Goal: Task Accomplishment & Management: Use online tool/utility

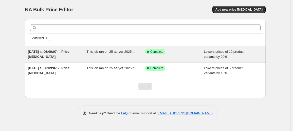
click at [110, 56] on div "This job ran on 25 август 2025 г.." at bounding box center [116, 54] width 59 height 10
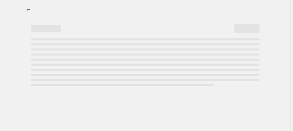
select select "percentage"
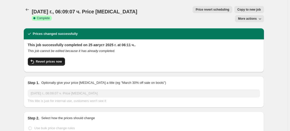
click at [53, 58] on button "Revert prices now" at bounding box center [46, 62] width 37 height 8
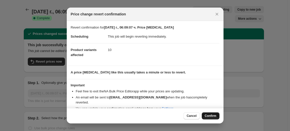
click at [213, 115] on span "Confirm" at bounding box center [211, 116] width 12 height 4
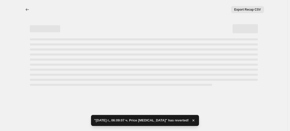
select select "percentage"
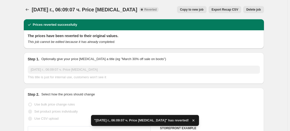
click at [260, 9] on span "Delete job" at bounding box center [254, 10] width 14 height 4
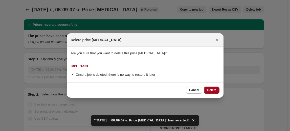
click at [214, 90] on span "Delete" at bounding box center [211, 90] width 9 height 4
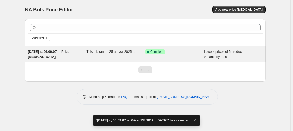
click at [45, 53] on span "[DATE] г., 06:09:07 ч. Price [MEDICAL_DATA]" at bounding box center [49, 54] width 42 height 9
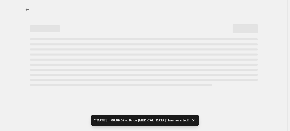
select select "percentage"
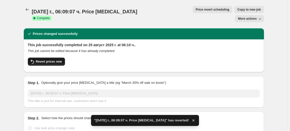
click at [55, 58] on button "Revert prices now" at bounding box center [46, 62] width 37 height 8
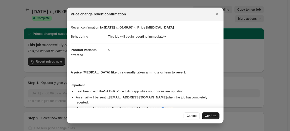
drag, startPoint x: 212, startPoint y: 115, endPoint x: 214, endPoint y: 108, distance: 7.6
click at [212, 115] on span "Confirm" at bounding box center [211, 116] width 12 height 4
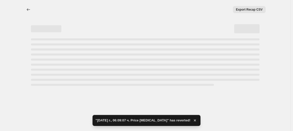
select select "percentage"
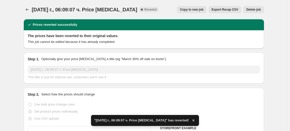
click at [260, 10] on span "Delete job" at bounding box center [254, 10] width 14 height 4
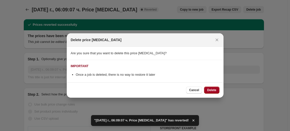
click at [212, 89] on span "Delete" at bounding box center [211, 90] width 9 height 4
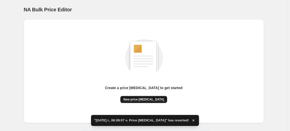
click at [149, 98] on span "New price [MEDICAL_DATA]" at bounding box center [144, 100] width 41 height 4
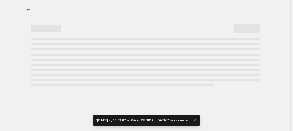
select select "percentage"
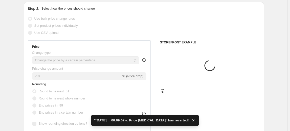
scroll to position [69, 0]
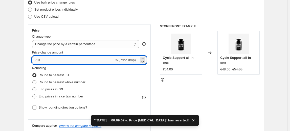
click at [39, 60] on input "-10" at bounding box center [73, 60] width 82 height 8
type input "-30"
click at [53, 67] on fieldset "Rounding Round to nearest .01 Round to nearest whole number End prices in .99 E…" at bounding box center [58, 83] width 53 height 34
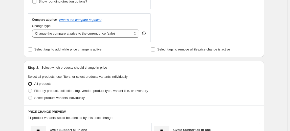
scroll to position [184, 0]
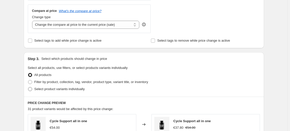
click at [57, 88] on span "Select product variants individually" at bounding box center [59, 89] width 50 height 4
click at [28, 88] on input "Select product variants individually" at bounding box center [28, 87] width 0 height 0
radio input "true"
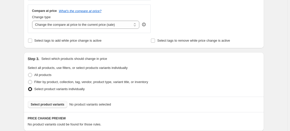
click at [45, 102] on button "Select product variants" at bounding box center [48, 104] width 40 height 7
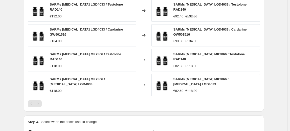
scroll to position [368, 0]
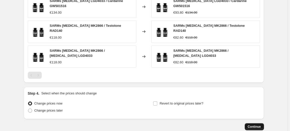
click at [255, 125] on span "Continue" at bounding box center [254, 127] width 13 height 4
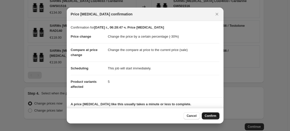
click at [208, 114] on button "Confirm" at bounding box center [211, 116] width 18 height 7
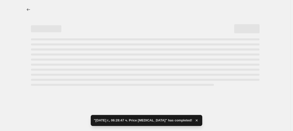
select select "percentage"
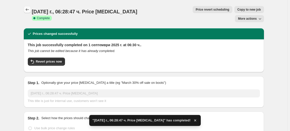
click at [30, 10] on icon "Price change jobs" at bounding box center [27, 9] width 5 height 5
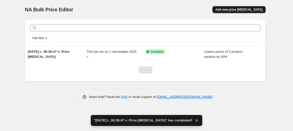
click at [242, 9] on span "Add new price [MEDICAL_DATA]" at bounding box center [238, 10] width 47 height 4
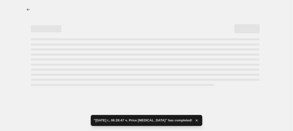
select select "percentage"
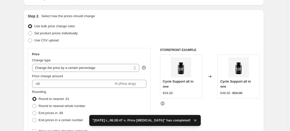
scroll to position [46, 0]
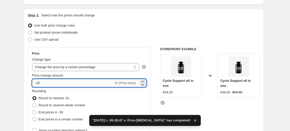
click at [40, 82] on input "-10" at bounding box center [73, 83] width 82 height 8
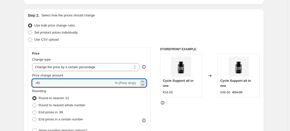
type input "-40"
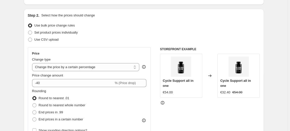
click at [72, 93] on fieldset "Rounding Round to nearest .01 Round to nearest whole number End prices in .99 E…" at bounding box center [58, 106] width 53 height 34
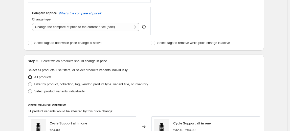
scroll to position [184, 0]
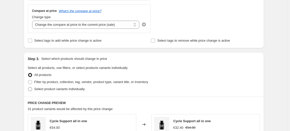
click at [54, 91] on span "Select product variants individually" at bounding box center [59, 89] width 50 height 5
click at [28, 88] on input "Select product variants individually" at bounding box center [28, 87] width 0 height 0
radio input "true"
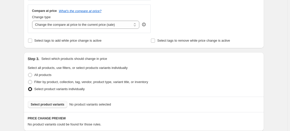
click at [41, 106] on span "Select product variants" at bounding box center [48, 105] width 34 height 4
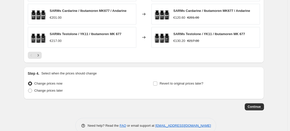
scroll to position [389, 0]
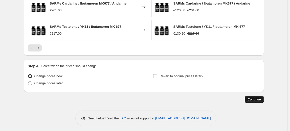
click at [258, 98] on span "Continue" at bounding box center [254, 100] width 13 height 4
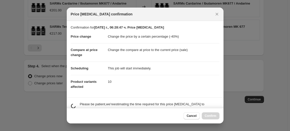
scroll to position [0, 0]
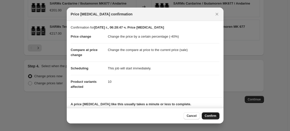
click at [215, 116] on span "Confirm" at bounding box center [211, 116] width 12 height 4
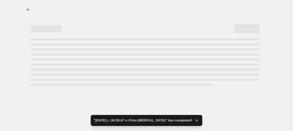
select select "percentage"
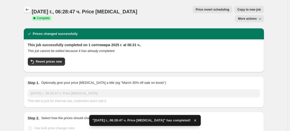
click at [28, 11] on icon "Price change jobs" at bounding box center [27, 9] width 5 height 5
